Goal: Task Accomplishment & Management: Manage account settings

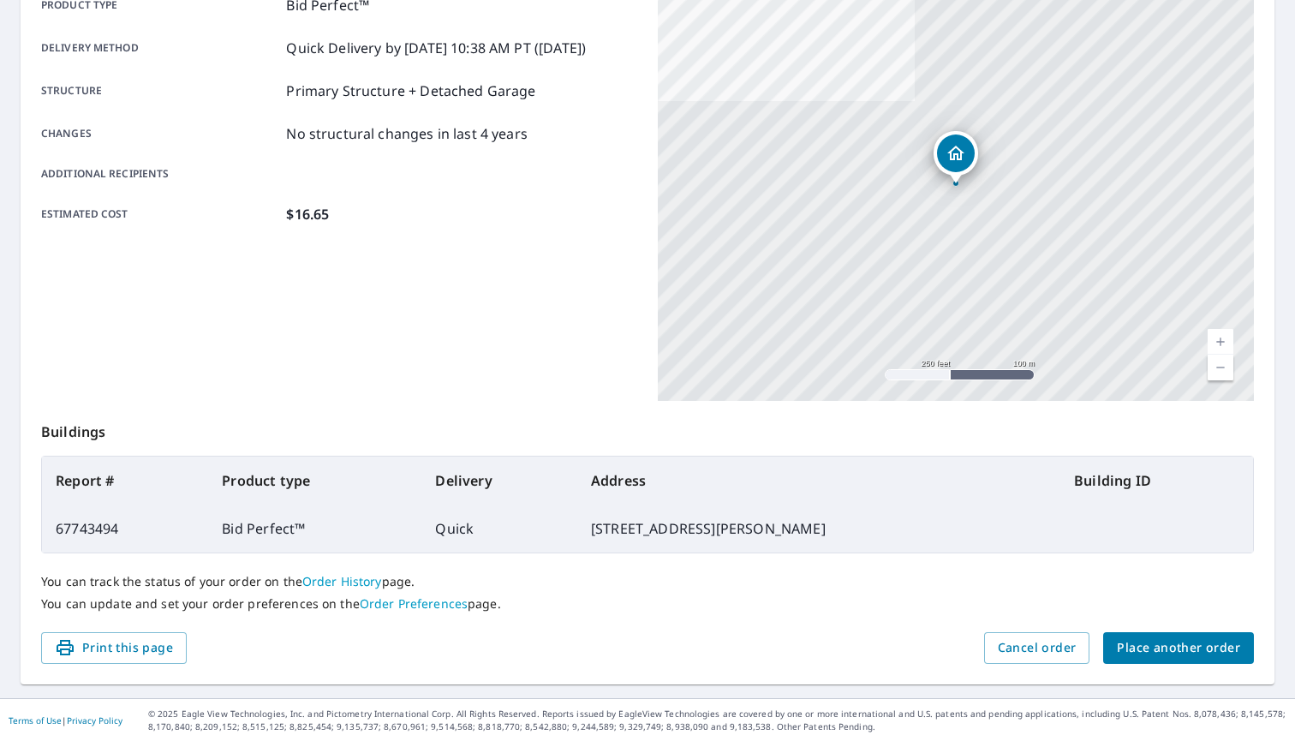
click at [344, 581] on link "Order History" at bounding box center [342, 581] width 80 height 16
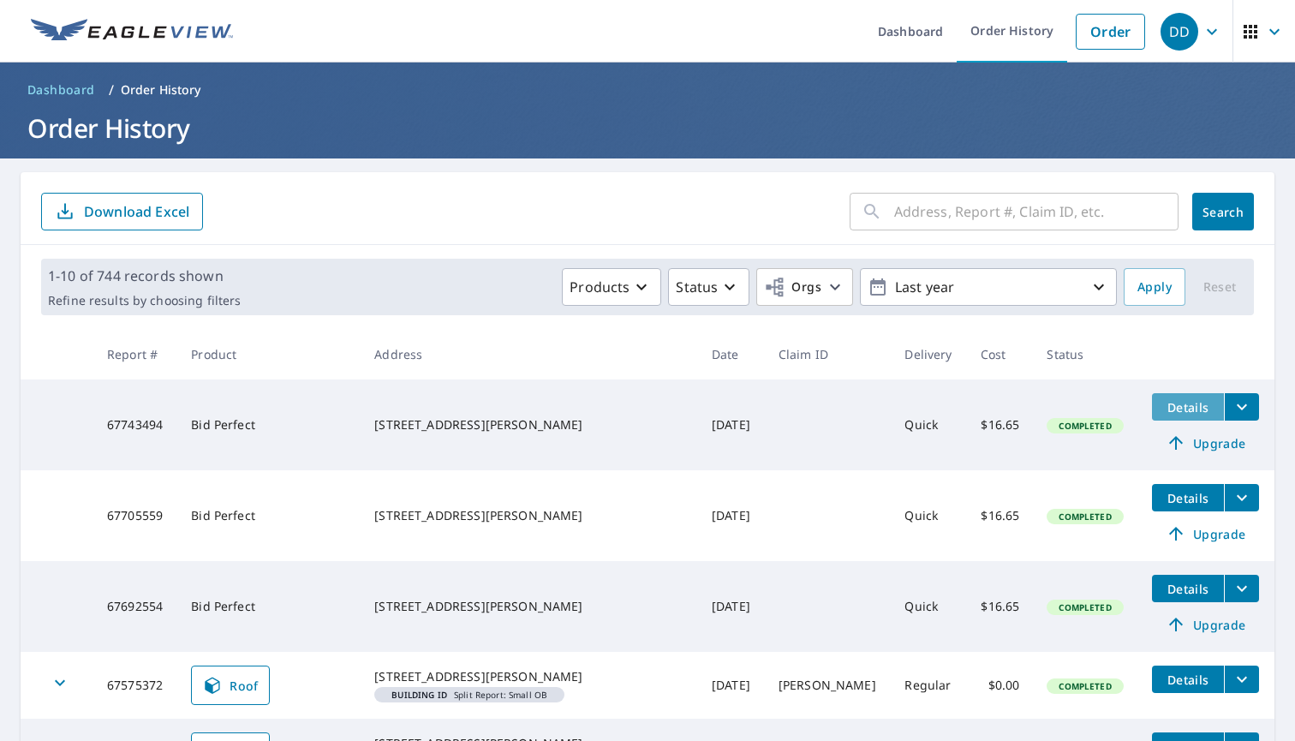
click at [1162, 408] on span "Details" at bounding box center [1187, 407] width 51 height 16
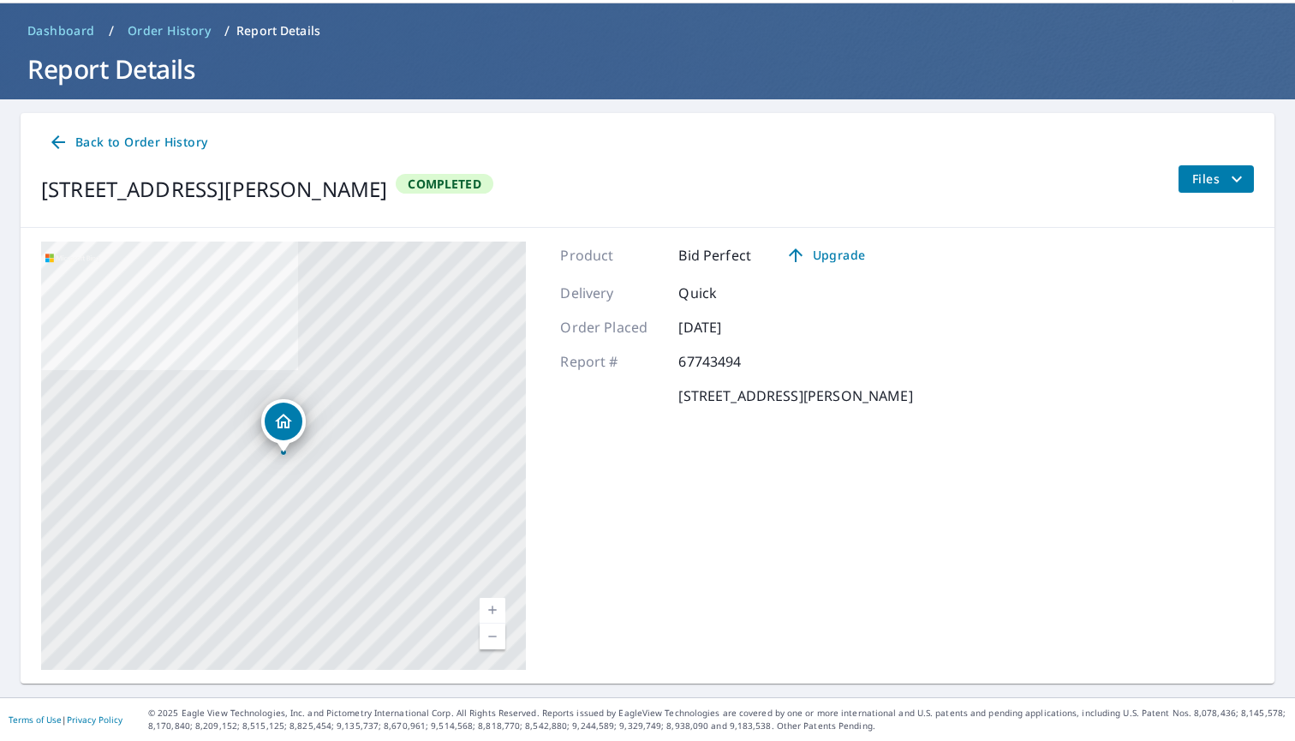
scroll to position [58, 0]
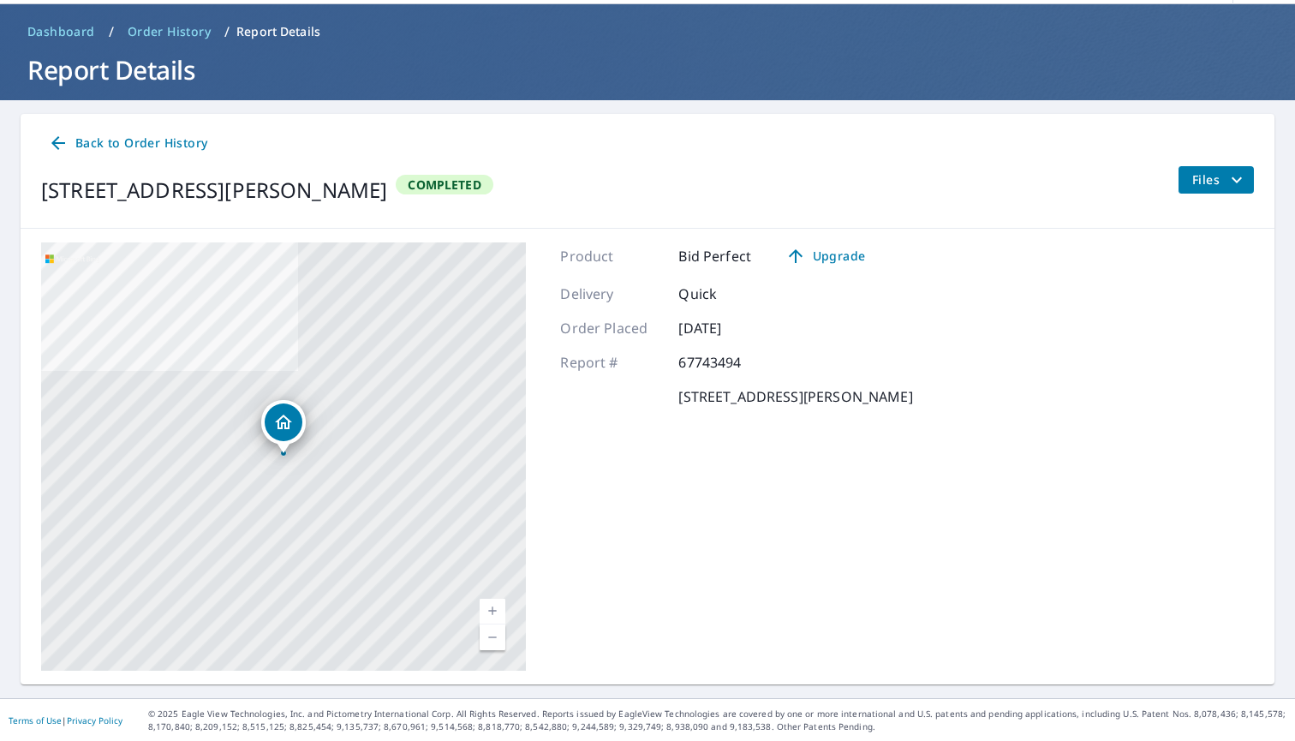
click at [182, 136] on span "Back to Order History" at bounding box center [127, 143] width 159 height 21
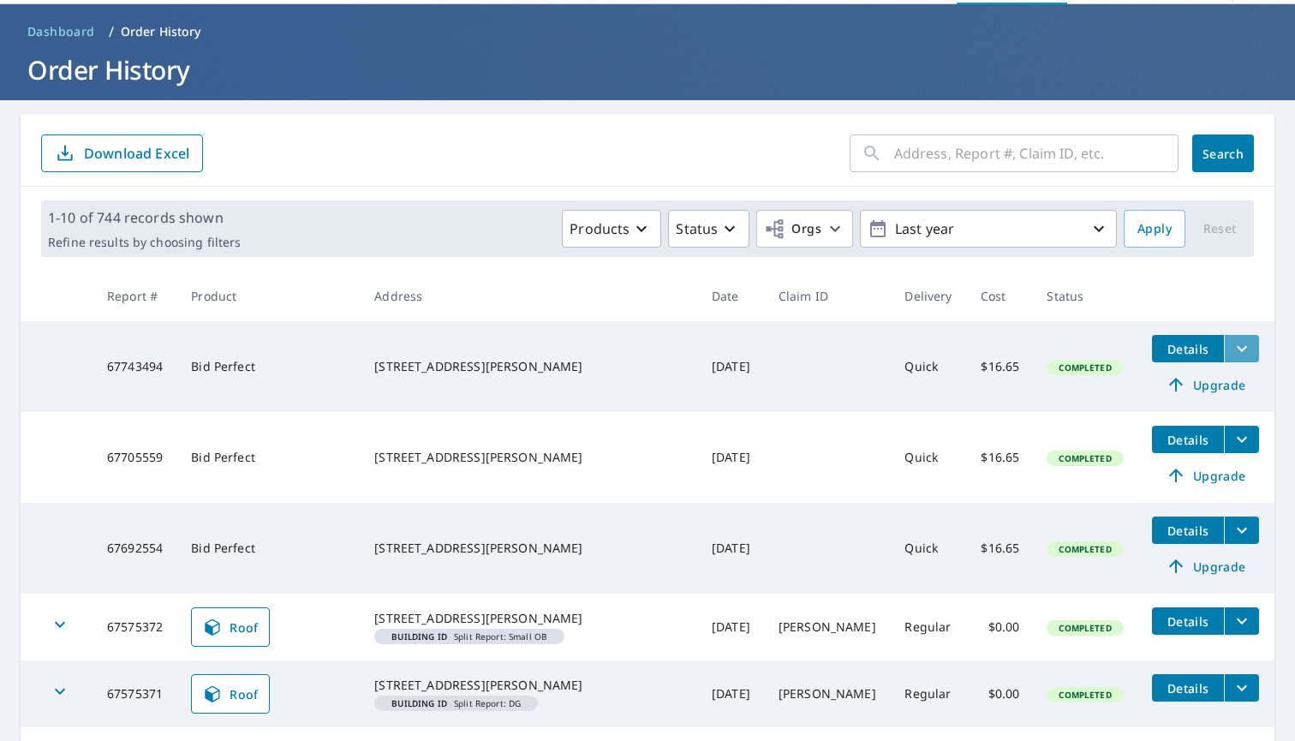
click at [1224, 361] on button "filesDropdownBtn-67743494" at bounding box center [1241, 348] width 35 height 27
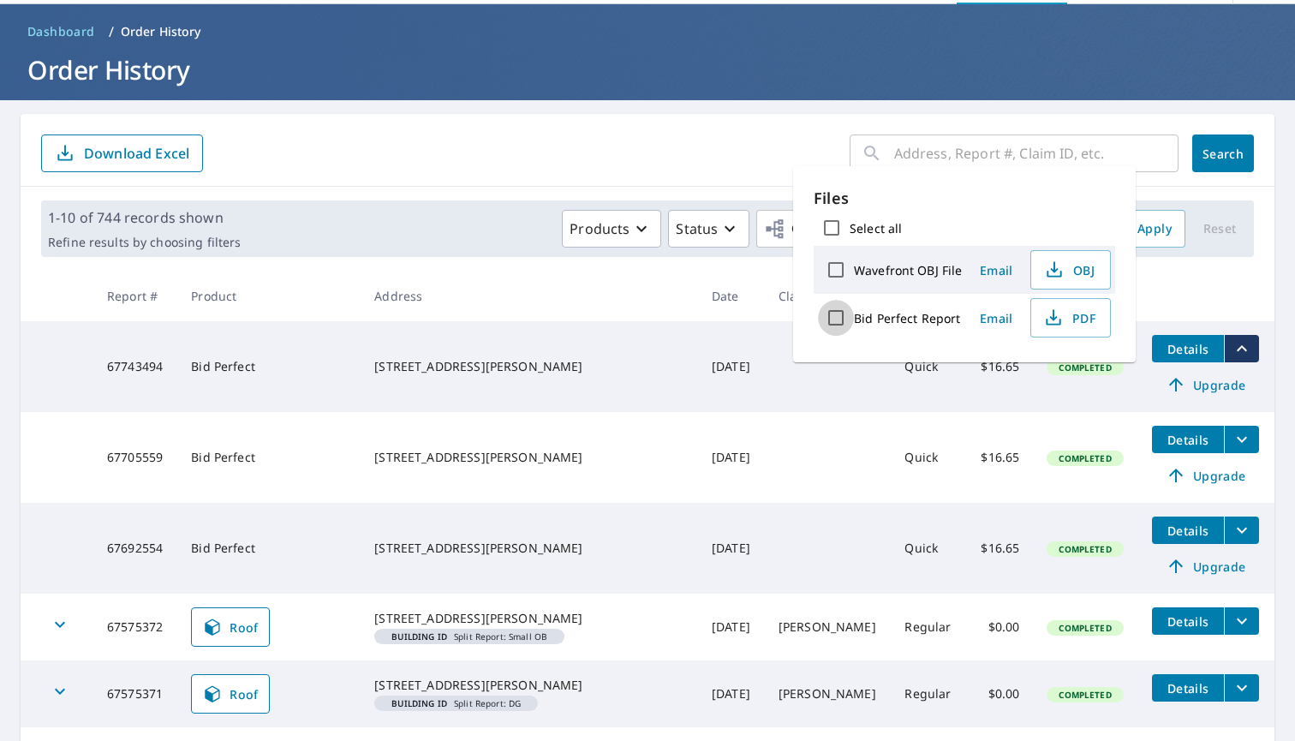
click at [841, 314] on input "Bid Perfect Report" at bounding box center [836, 318] width 36 height 36
checkbox input "true"
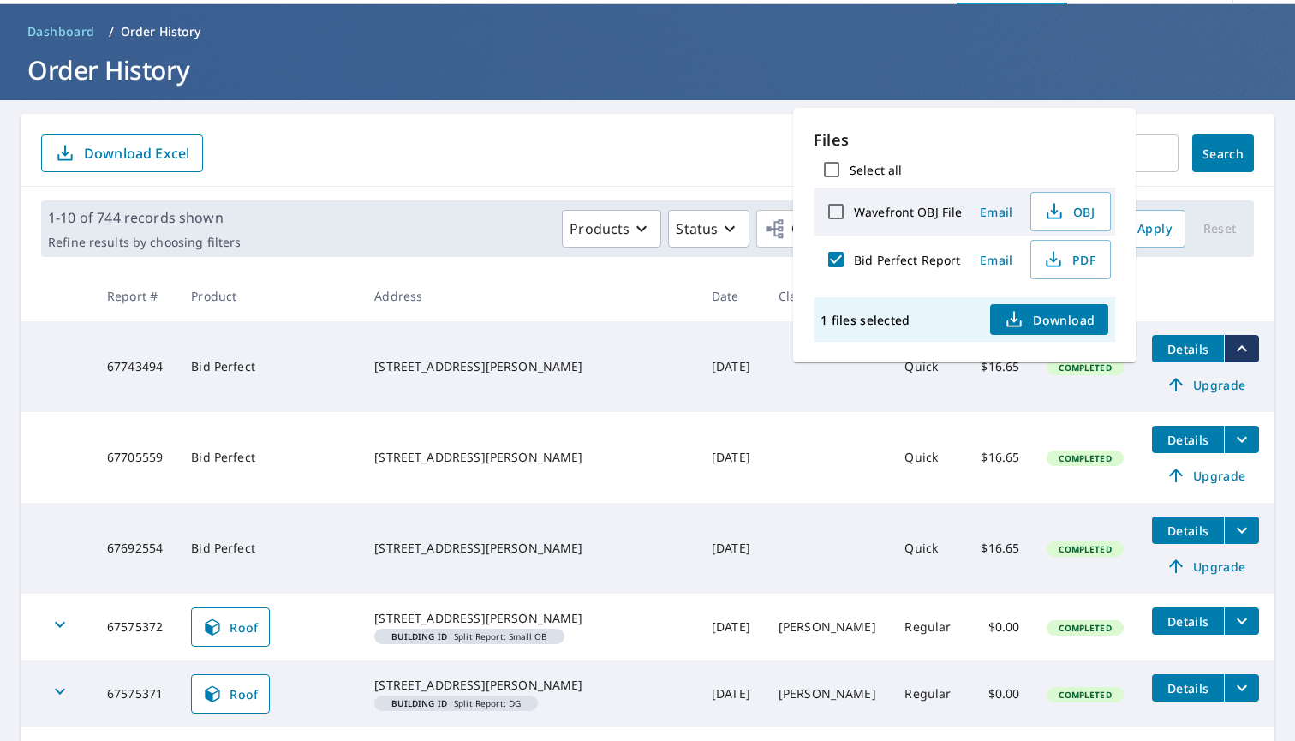
click at [745, 128] on div "​ Search Download Excel" at bounding box center [648, 150] width 1254 height 73
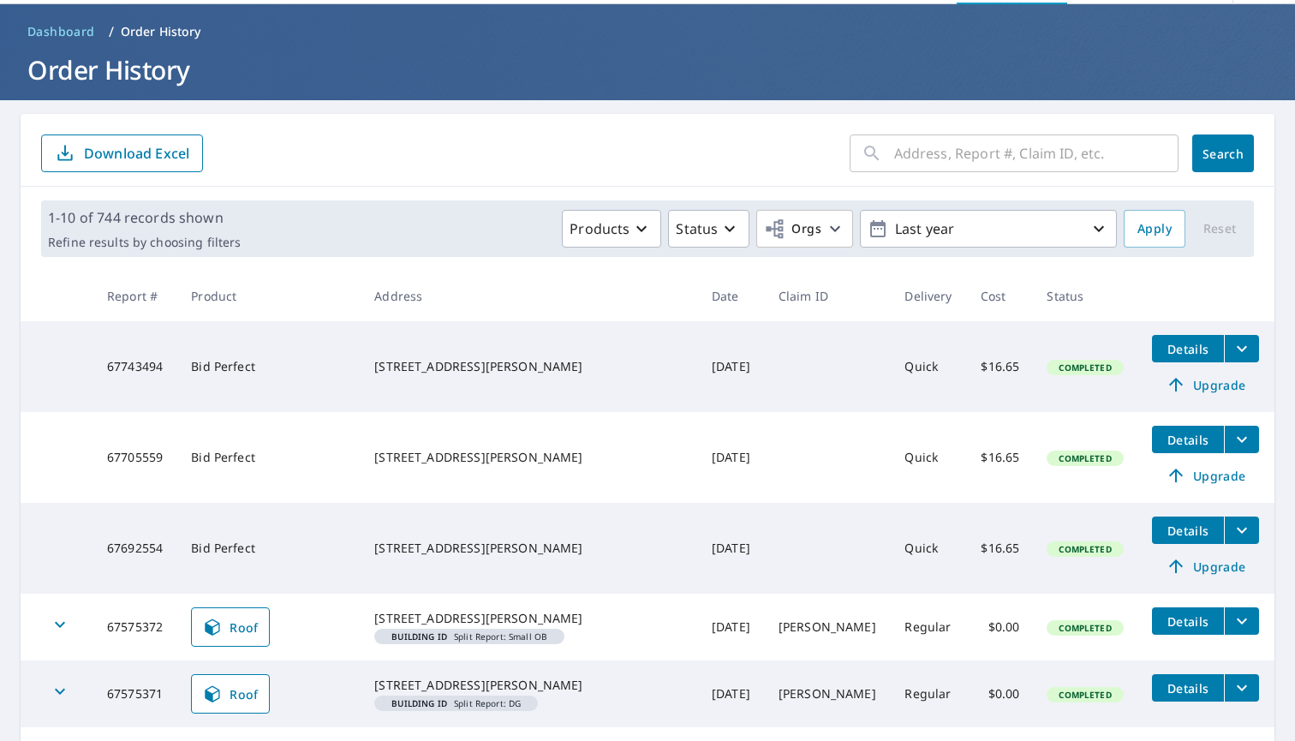
click at [361, 355] on td "Bid Perfect" at bounding box center [268, 366] width 183 height 91
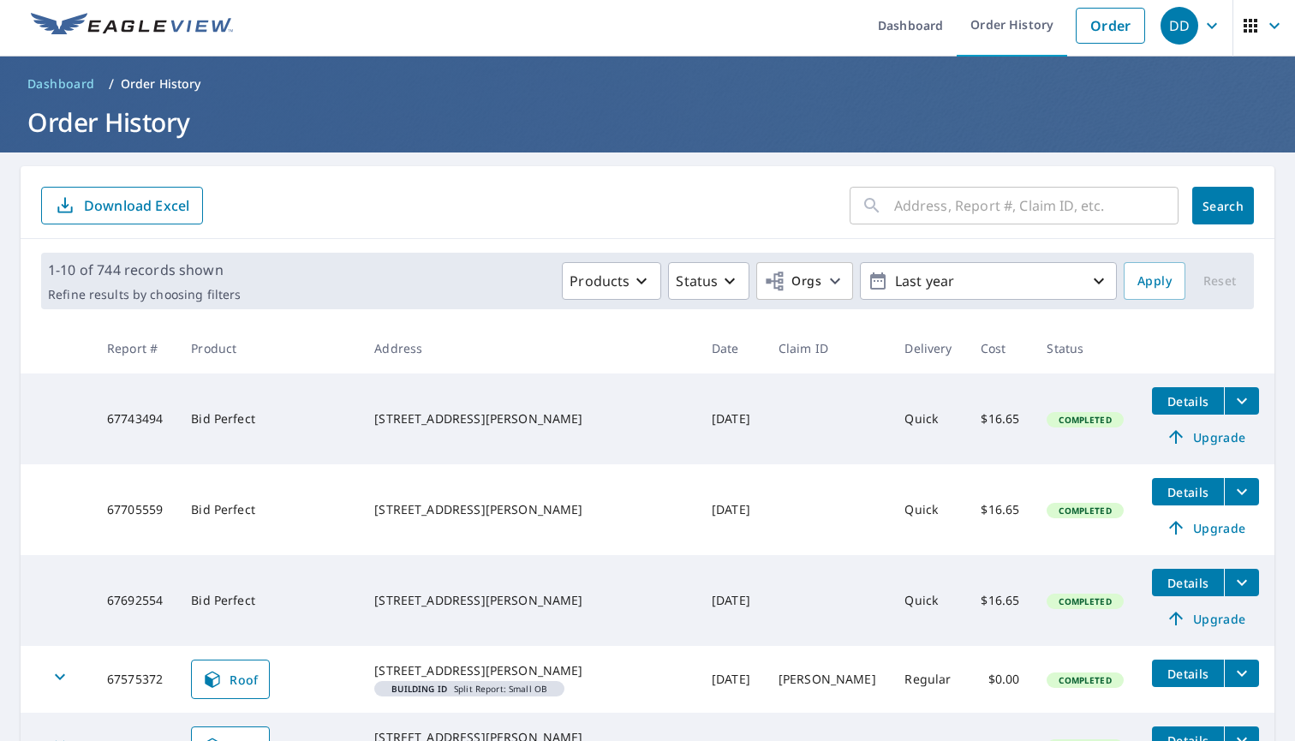
scroll to position [5, 0]
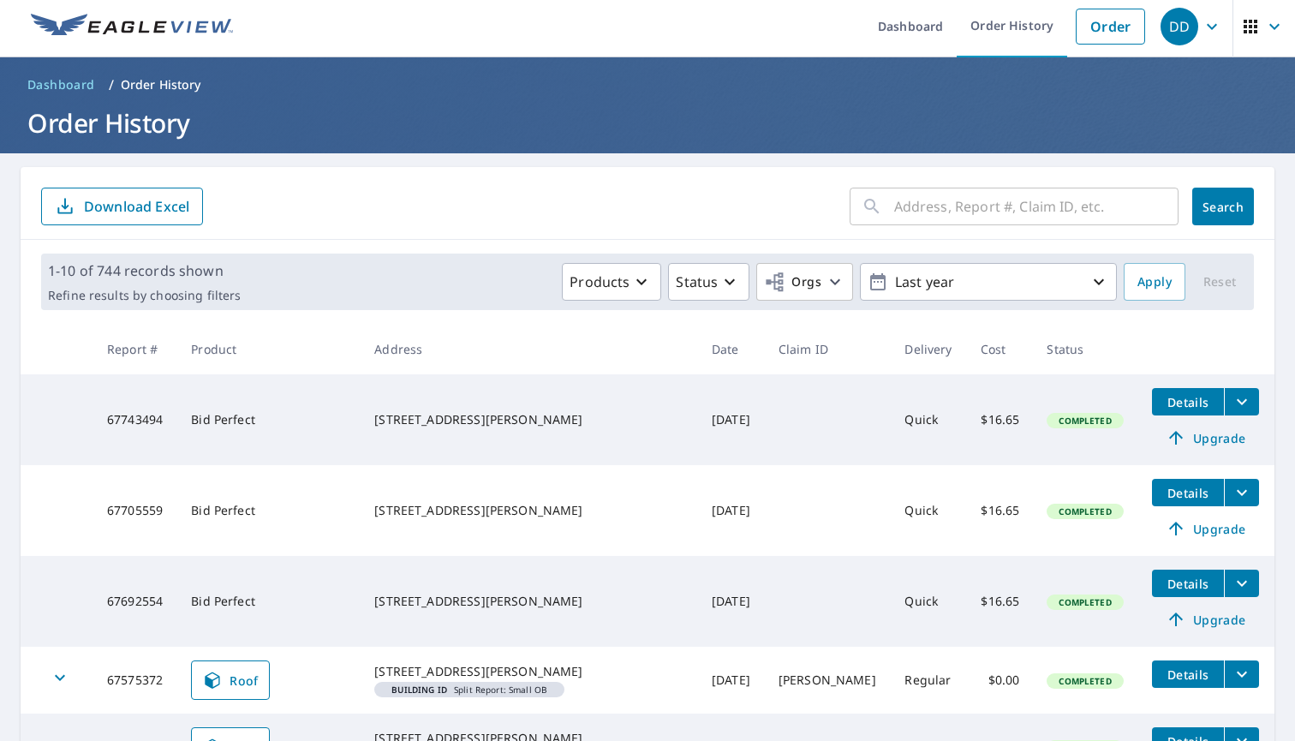
click at [1232, 401] on icon "filesDropdownBtn-67743494" at bounding box center [1242, 401] width 21 height 21
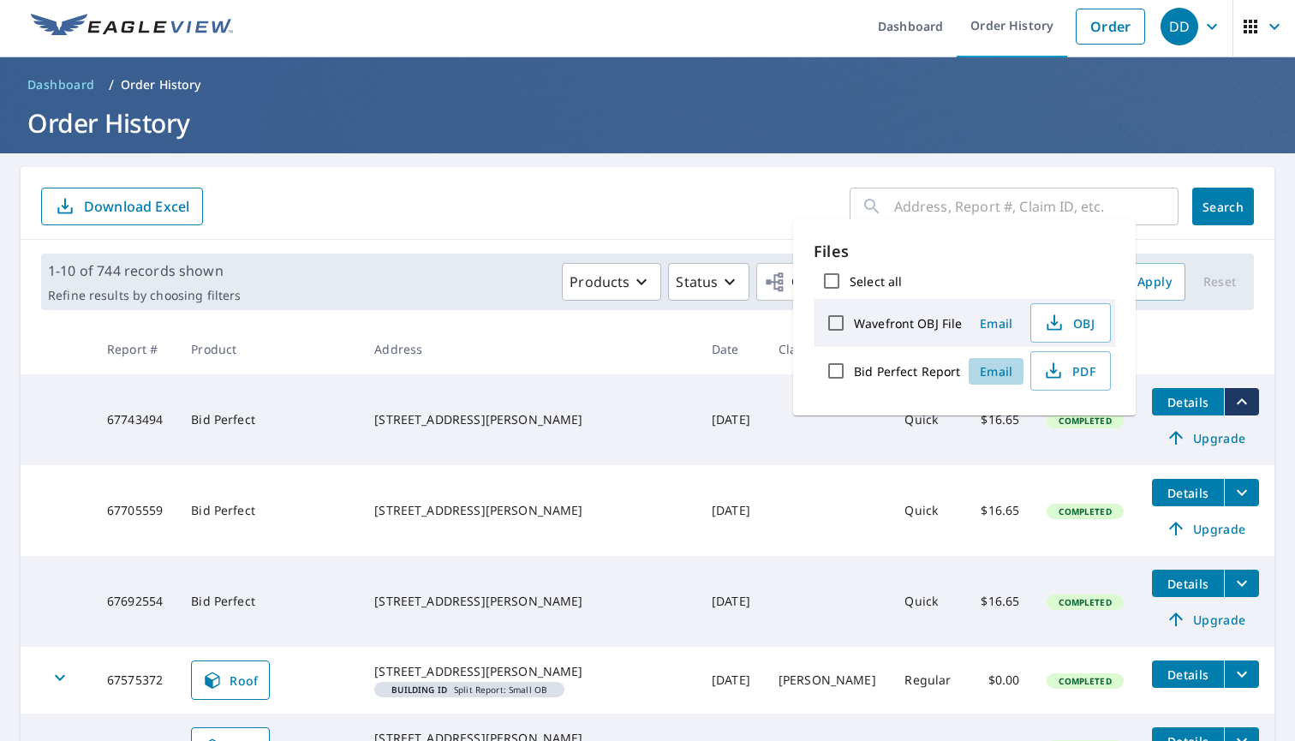
click at [983, 370] on span "Email" at bounding box center [996, 371] width 41 height 16
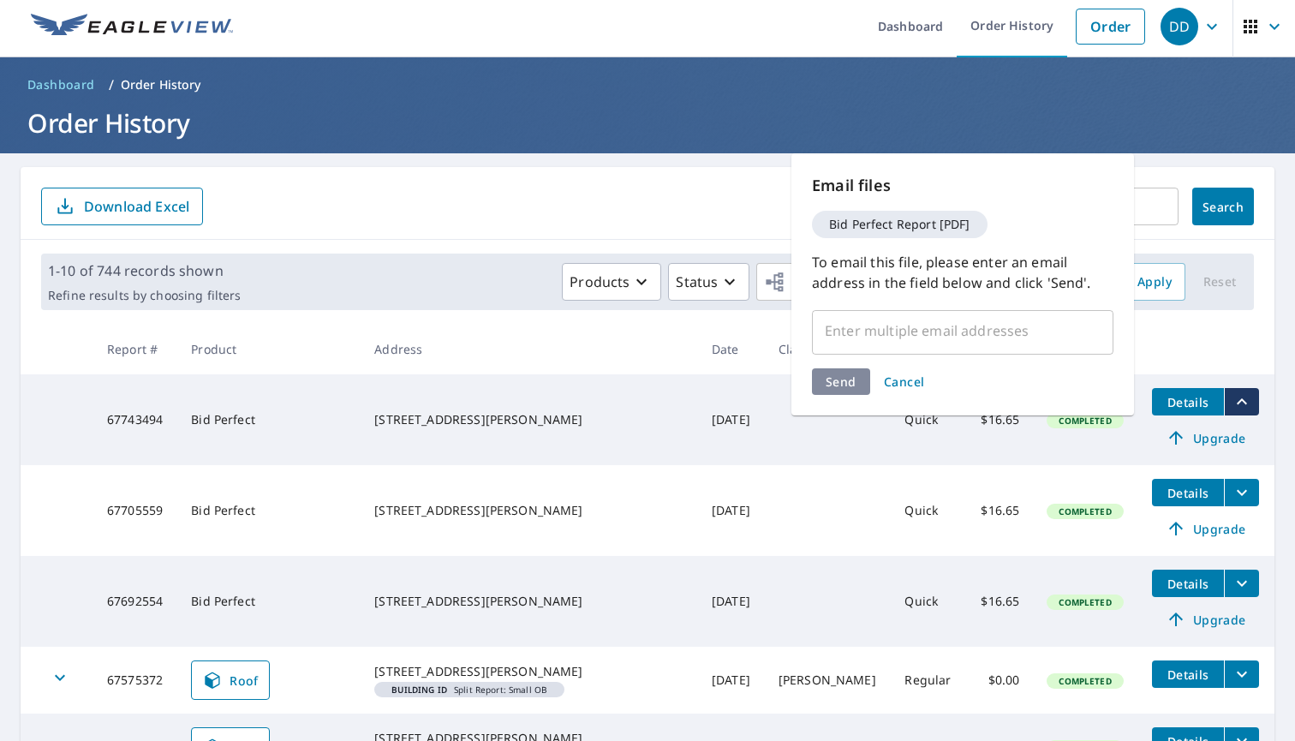
click at [877, 329] on input "text" at bounding box center [950, 330] width 260 height 33
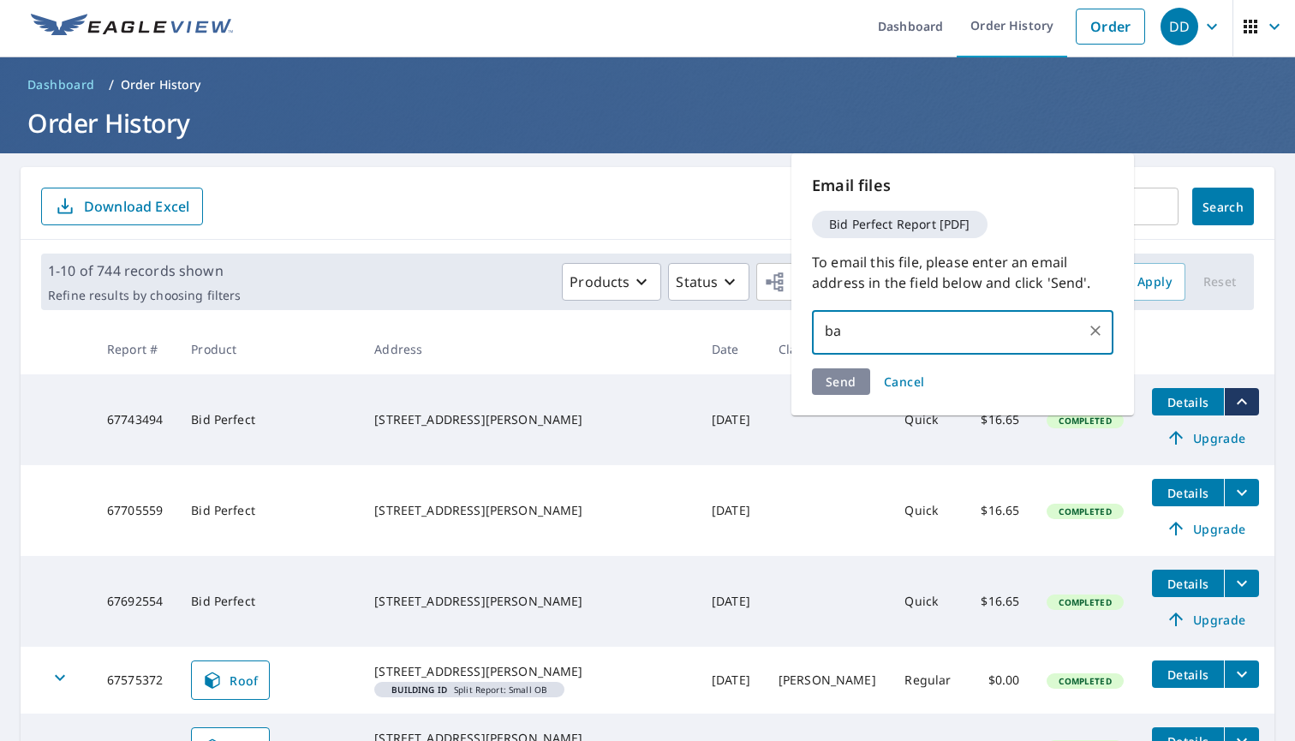
type input "b"
type input "jaden.sweetonionroofing@gmail.com"
click at [847, 379] on div "Send Cancel" at bounding box center [962, 381] width 301 height 27
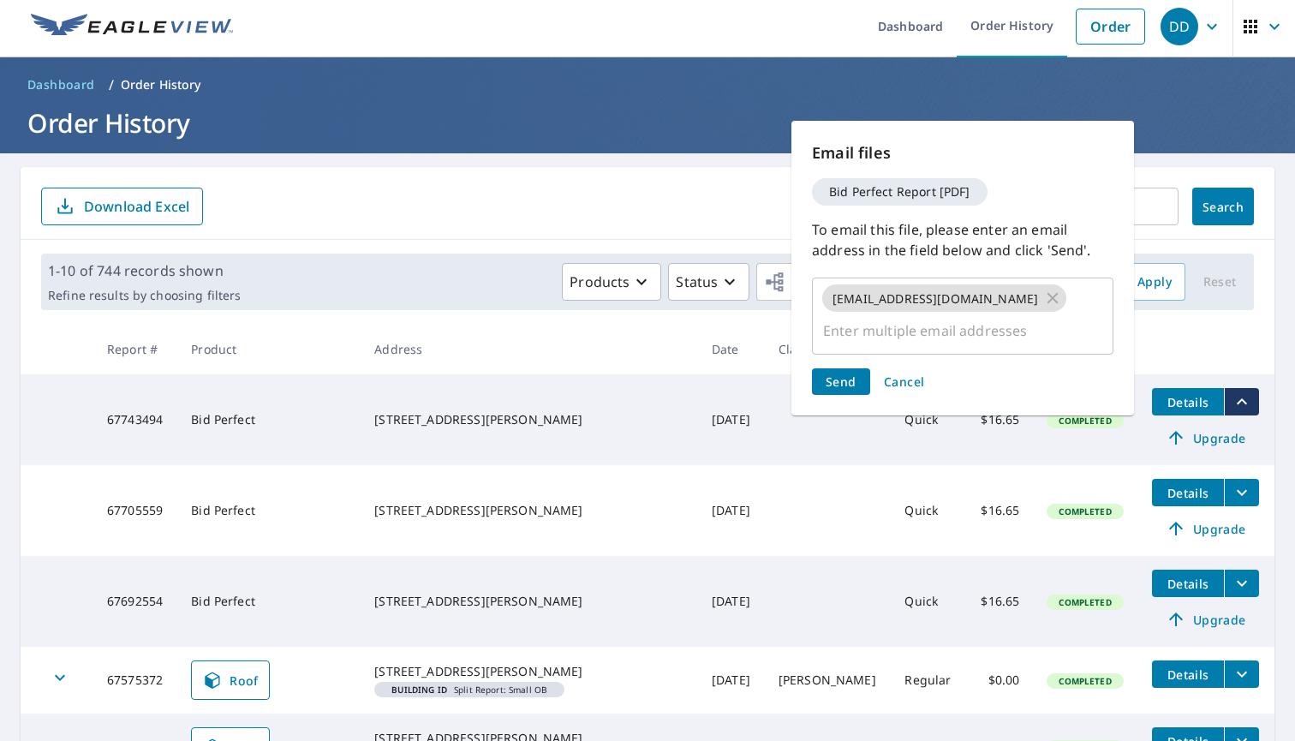
click at [847, 379] on span "Send" at bounding box center [841, 381] width 31 height 16
